Goal: Find specific page/section: Find specific page/section

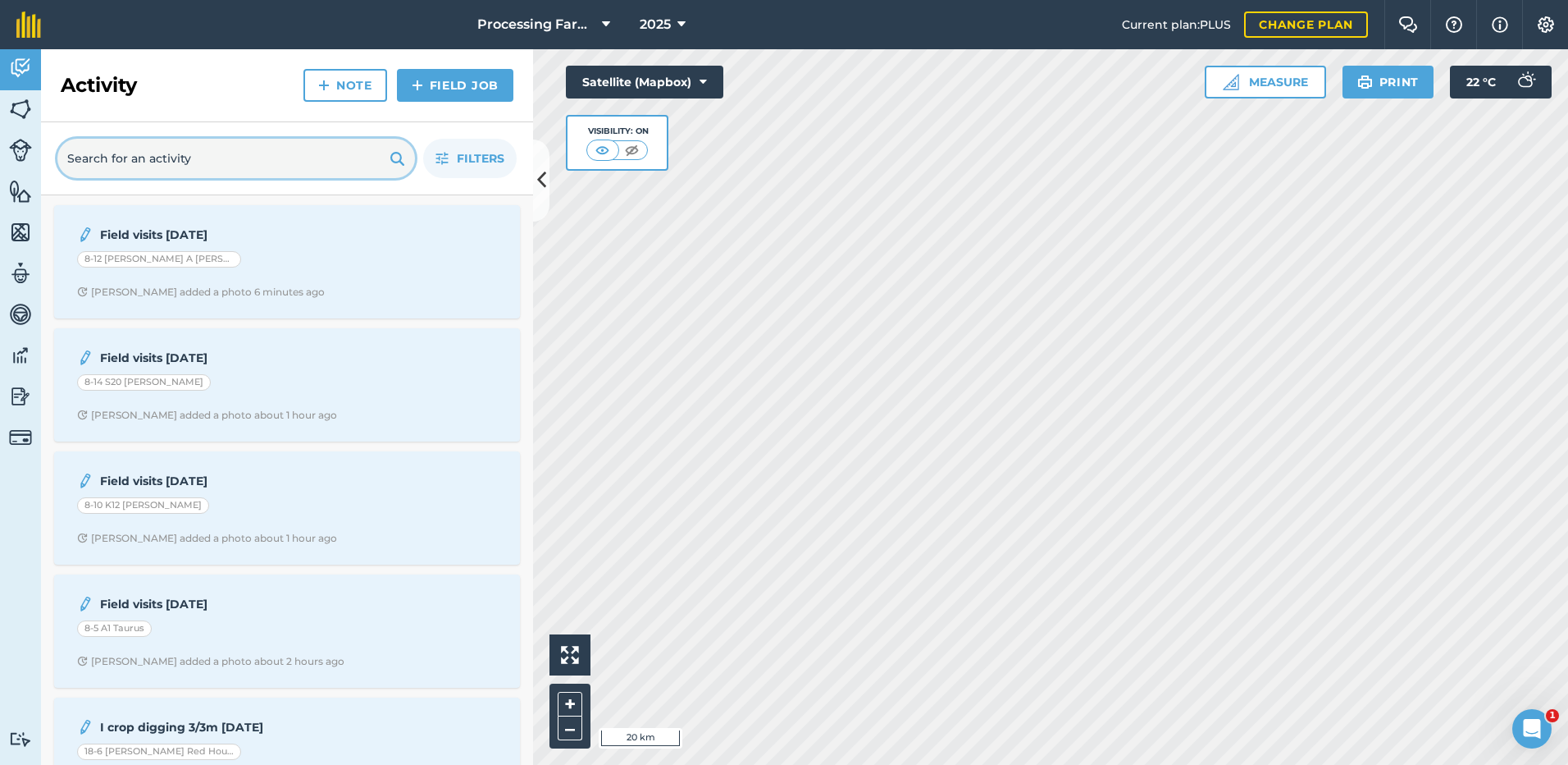
click at [108, 153] on input "text" at bounding box center [236, 158] width 358 height 39
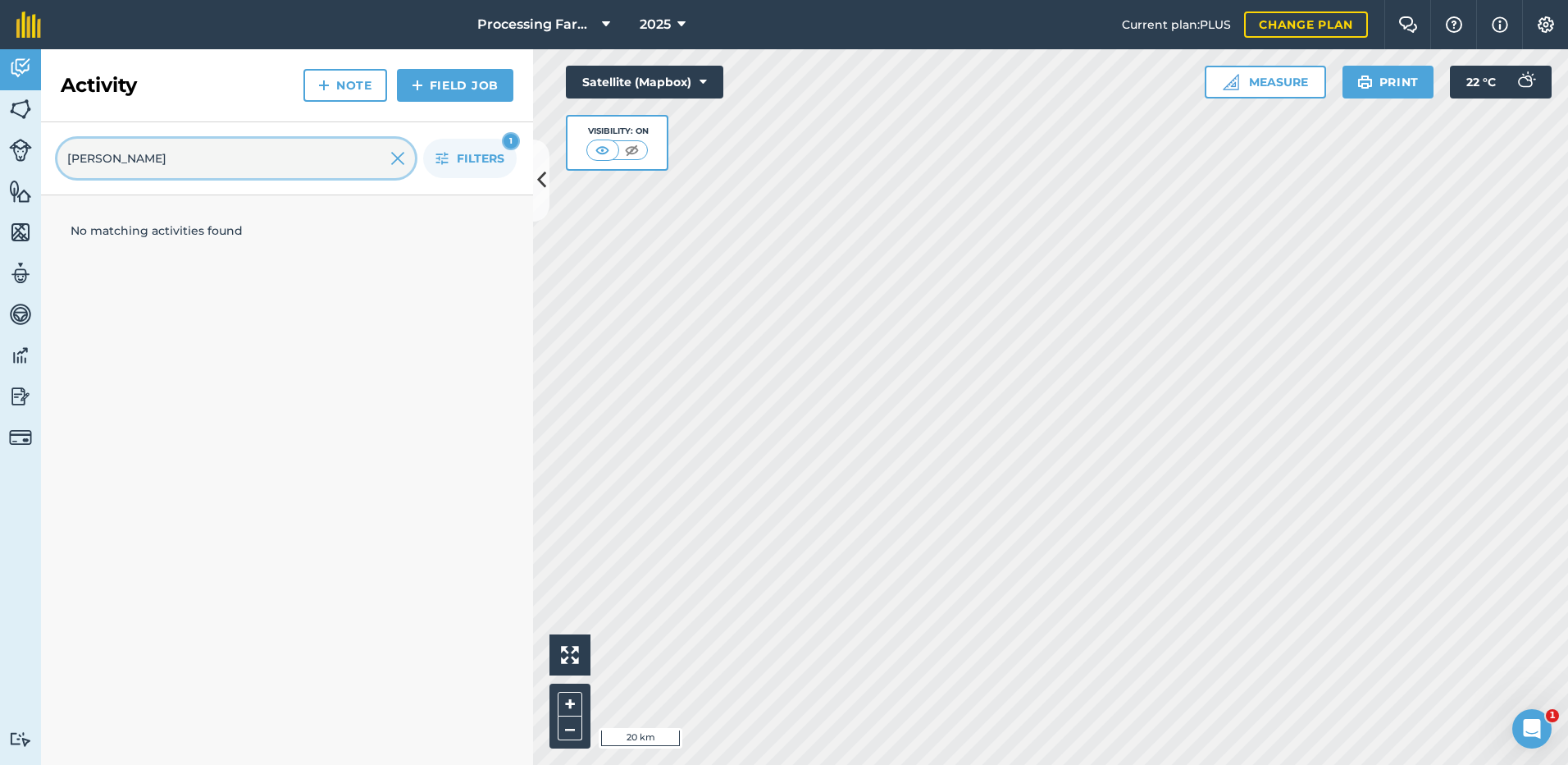
type input "[PERSON_NAME]"
click at [22, 103] on img at bounding box center [20, 109] width 23 height 24
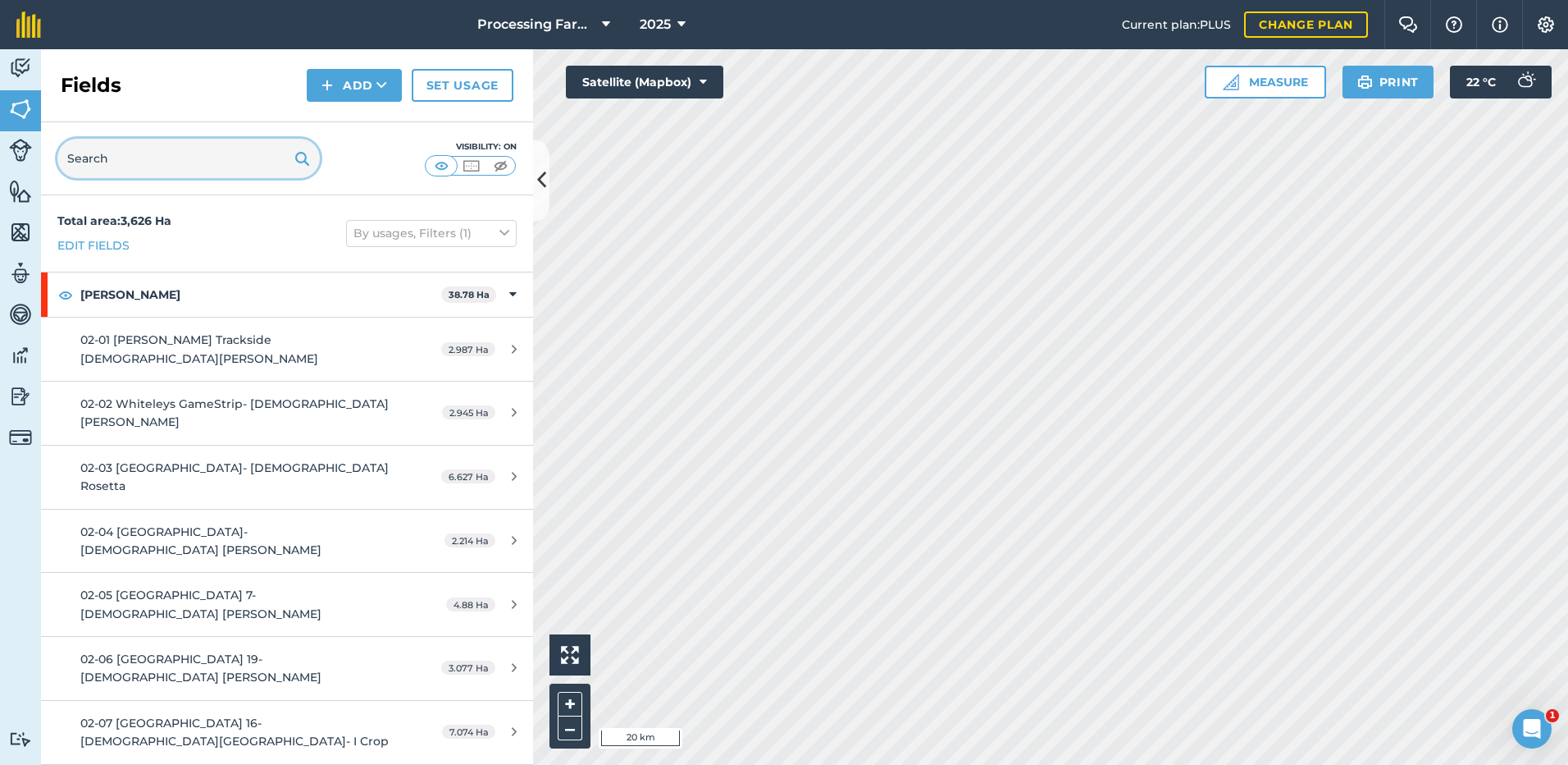
click at [108, 163] on input "text" at bounding box center [189, 158] width 263 height 39
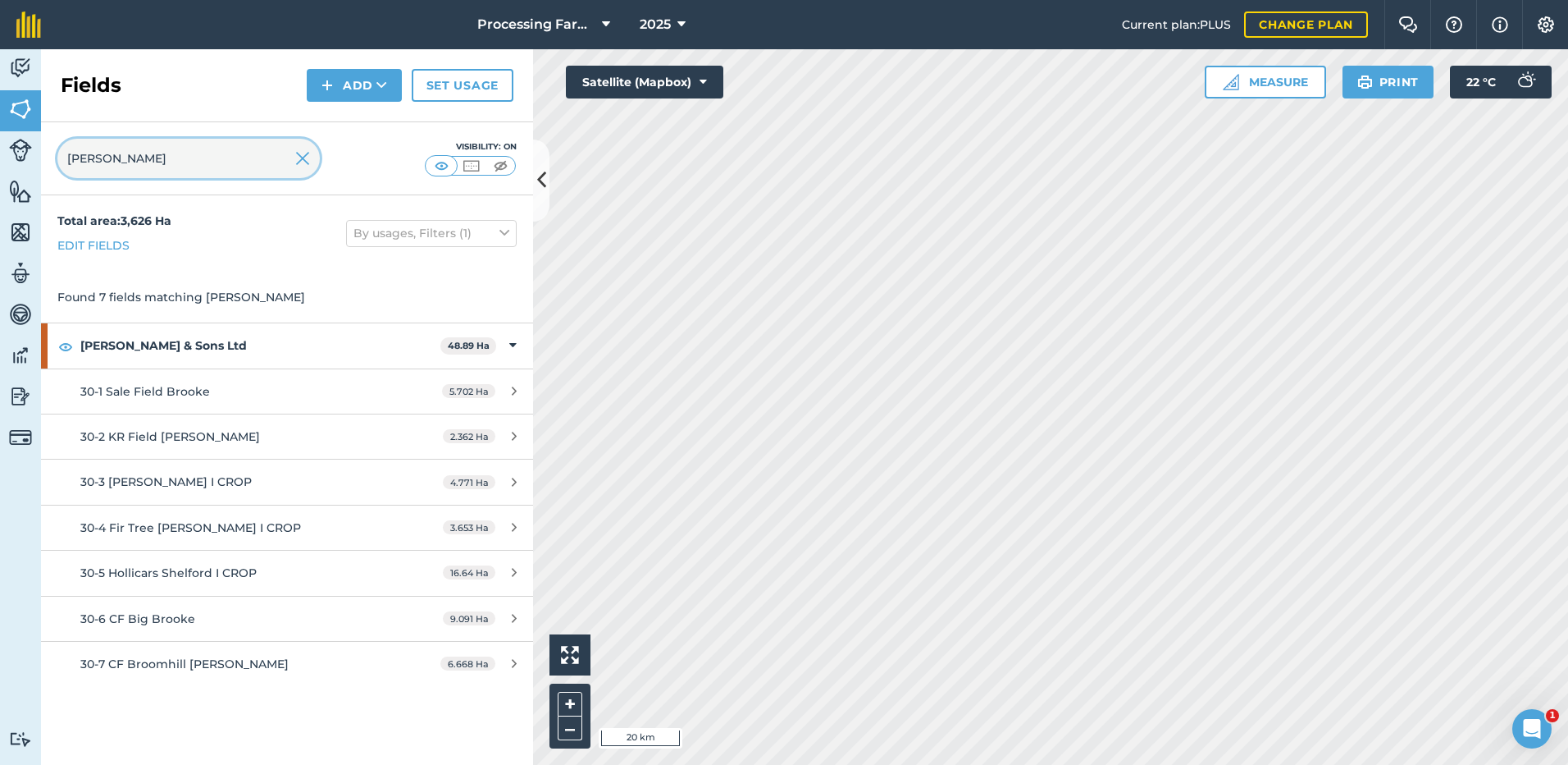
type input "[PERSON_NAME]"
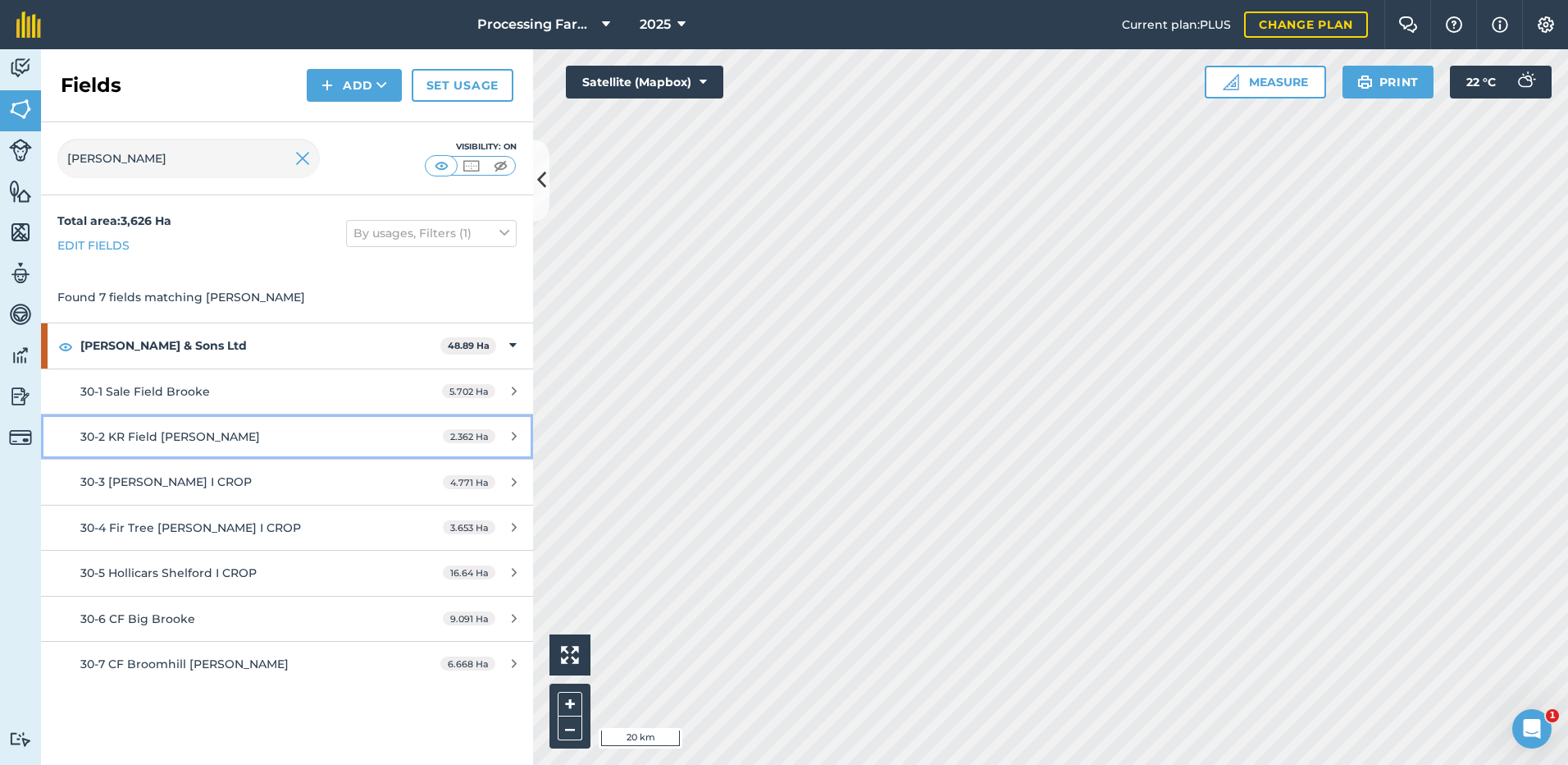
click at [117, 439] on span "30-2 KR Field [PERSON_NAME]" at bounding box center [170, 436] width 179 height 15
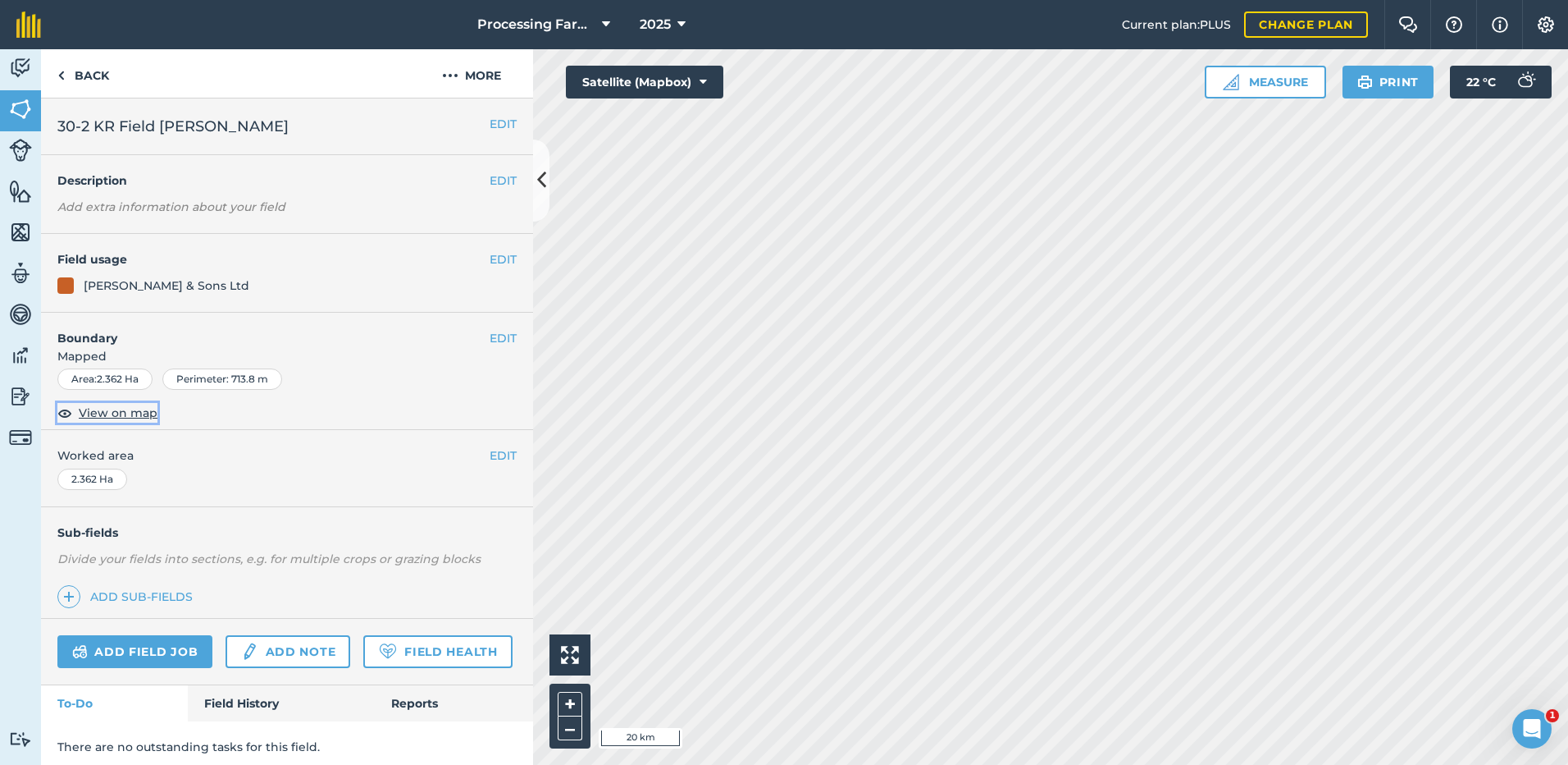
click at [108, 415] on span "View on map" at bounding box center [118, 412] width 79 height 18
